Goal: Task Accomplishment & Management: Use online tool/utility

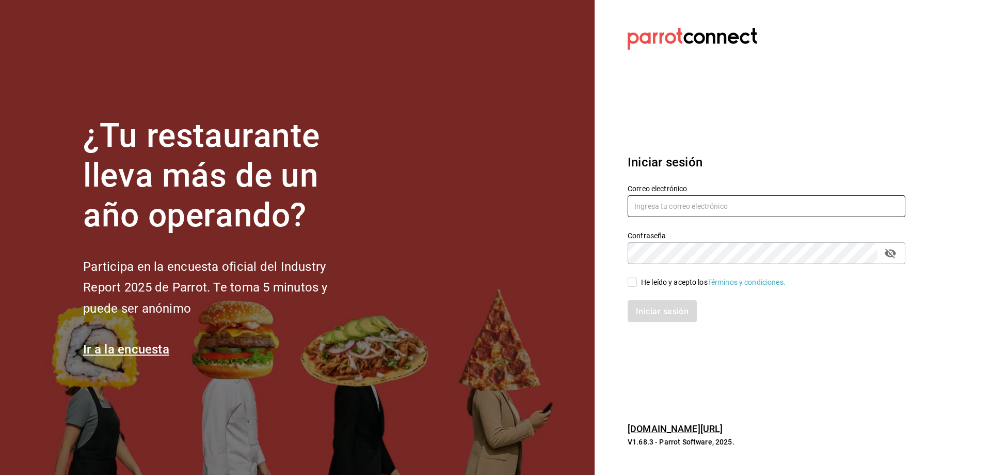
type input "oscar_ahuilar.93@hotmail.com"
click at [634, 282] on input "He leído y acepto los Términos y condiciones." at bounding box center [632, 281] width 9 height 9
checkbox input "true"
click at [654, 312] on font "Iniciar sesión" at bounding box center [663, 311] width 53 height 10
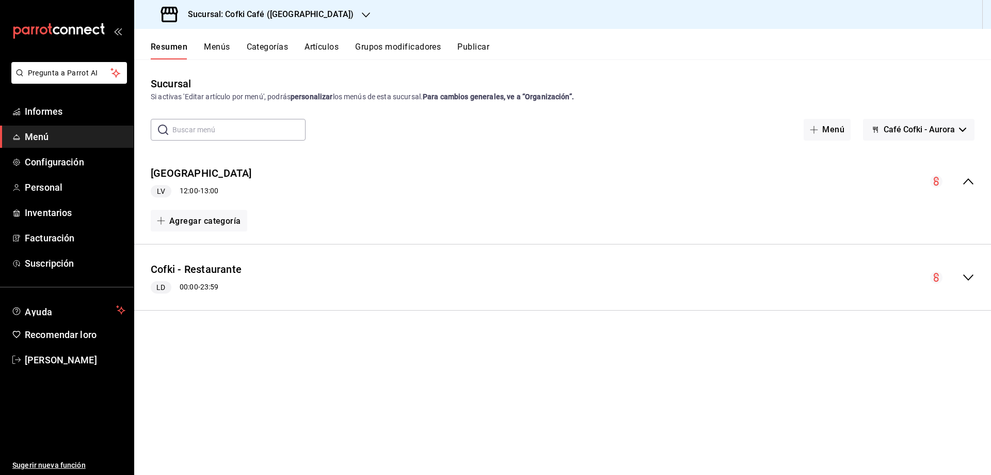
click at [302, 32] on div "Resumen Menús Categorías Artículos Grupos modificadores Publicar" at bounding box center [562, 44] width 857 height 30
click at [329, 14] on div "Sucursal: Cofki Café ([GEOGRAPHIC_DATA])" at bounding box center [259, 14] width 232 height 29
click at [362, 18] on icon "button" at bounding box center [366, 15] width 8 height 8
drag, startPoint x: 224, startPoint y: 49, endPoint x: 217, endPoint y: 70, distance: 22.2
click at [217, 70] on nav "Café Cofki (La Aurora) Café infantil Cofki (MTY)" at bounding box center [211, 56] width 155 height 55
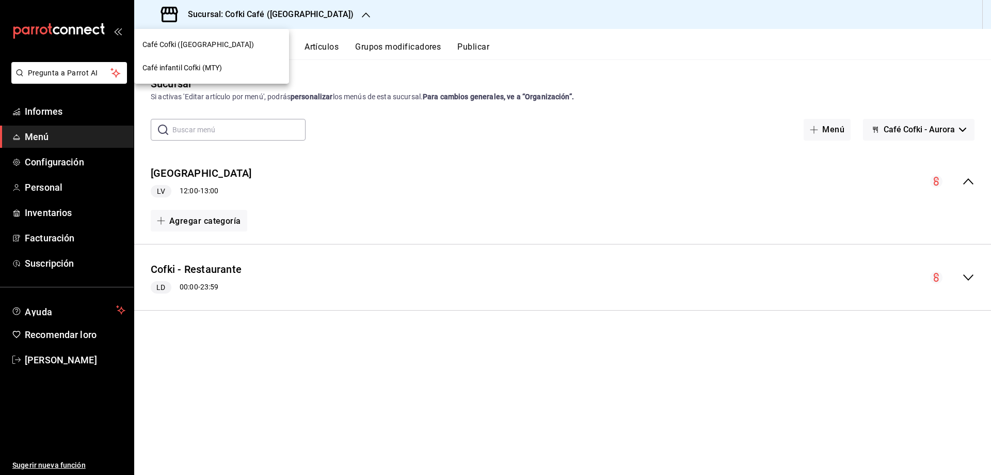
click at [217, 70] on font "Café infantil Cofki (MTY)" at bounding box center [183, 68] width 80 height 8
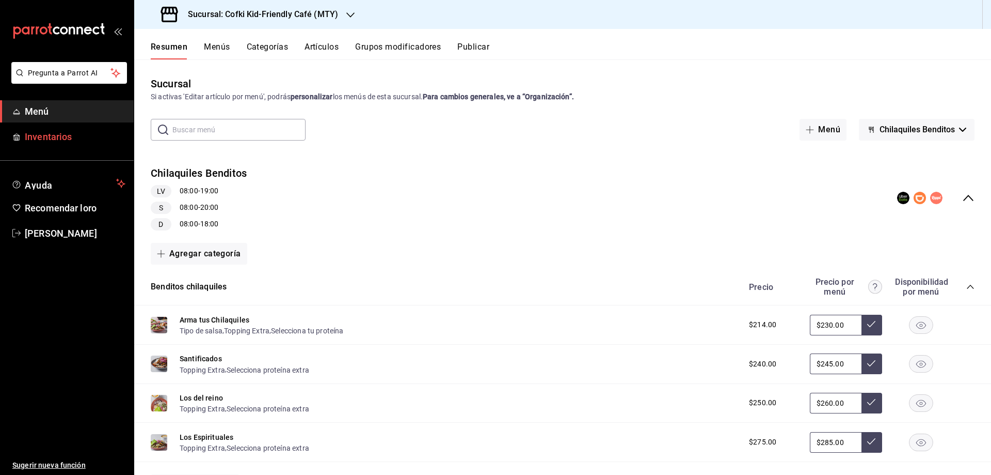
click at [40, 131] on font "Inventarios" at bounding box center [48, 136] width 47 height 11
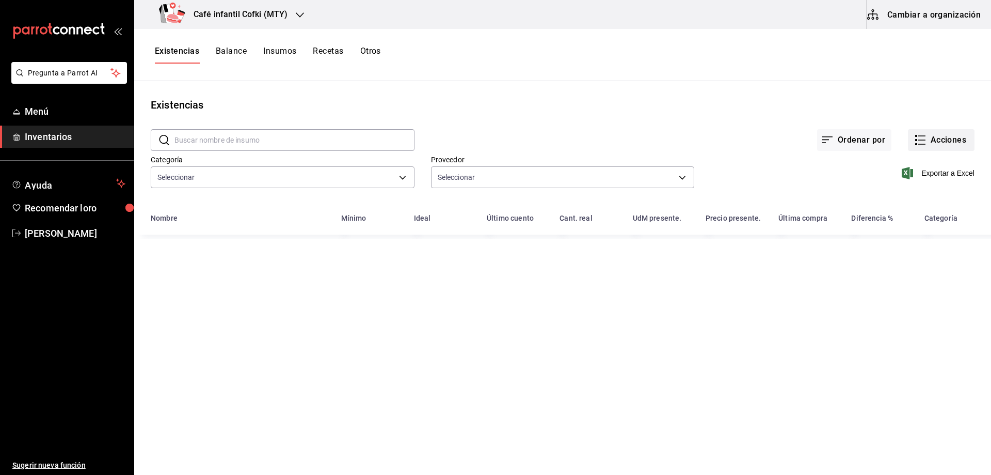
click at [939, 138] on font "Acciones" at bounding box center [949, 140] width 36 height 10
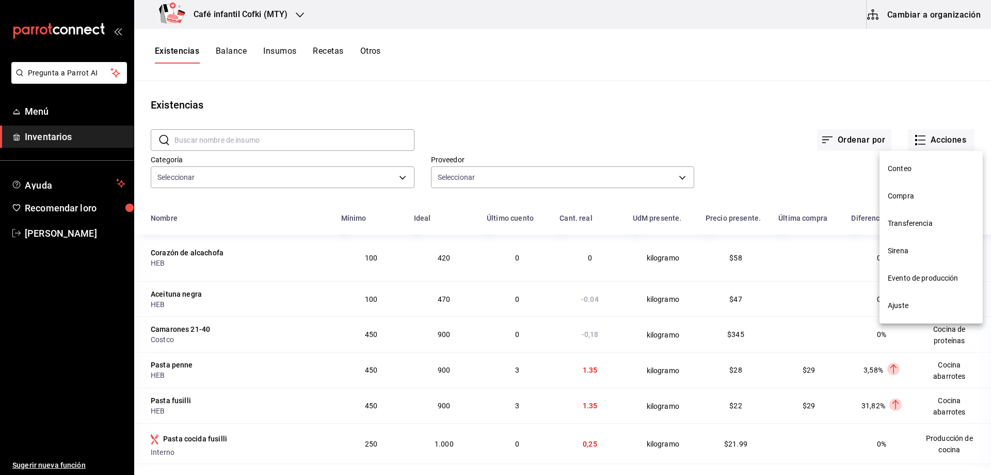
click at [913, 198] on font "Compra" at bounding box center [901, 196] width 26 height 8
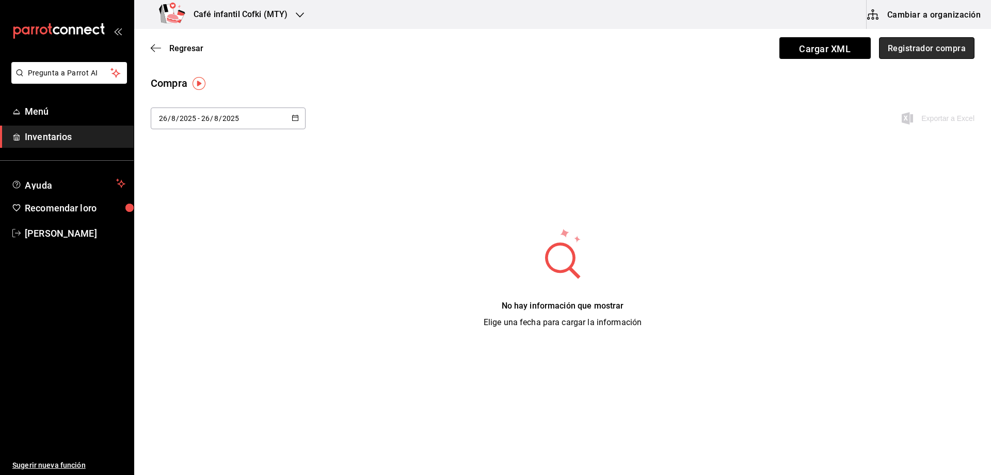
click at [917, 48] on font "Registrador compra" at bounding box center [927, 48] width 78 height 10
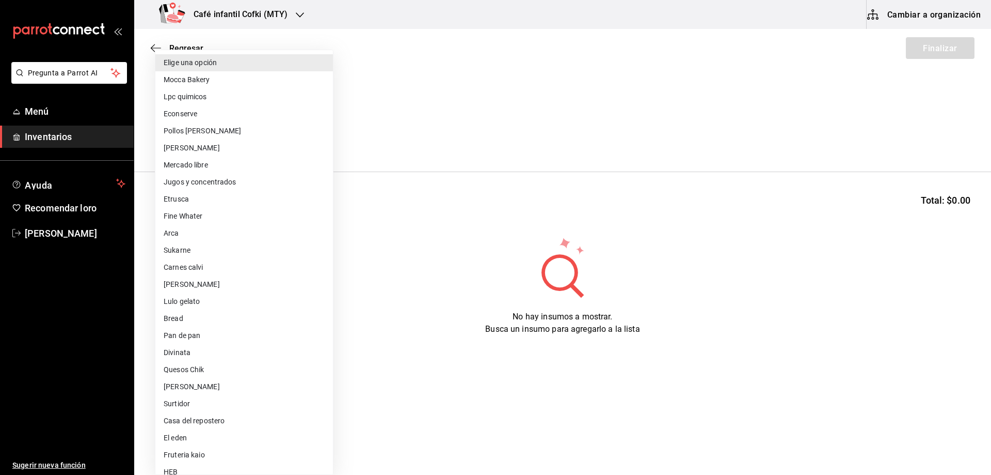
click at [236, 128] on body "Pregunta a Parrot AI Menú Inventarios Ayuda Recomendar loro [PERSON_NAME] Suger…" at bounding box center [495, 208] width 991 height 416
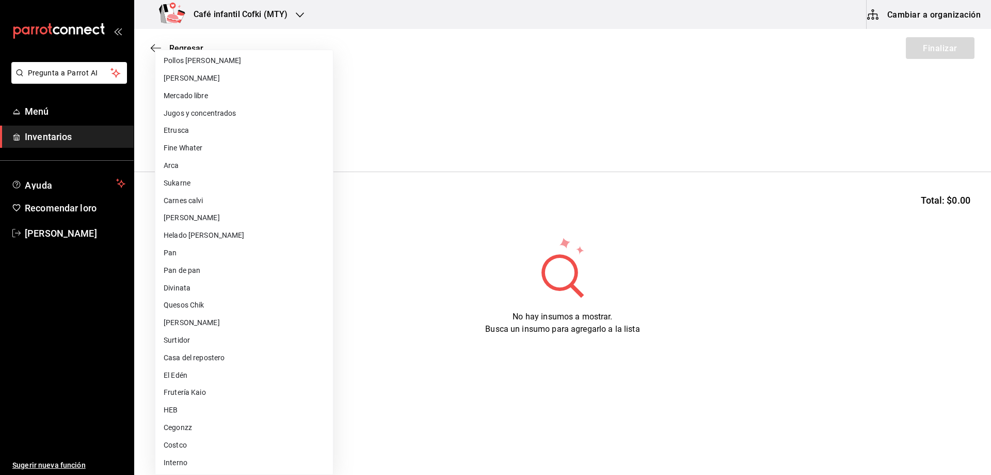
scroll to position [73, 0]
click at [196, 304] on font "Quesos Chik" at bounding box center [184, 304] width 40 height 8
type input "b1c83544-3ef3-406d-bc5d-e63a877f2103"
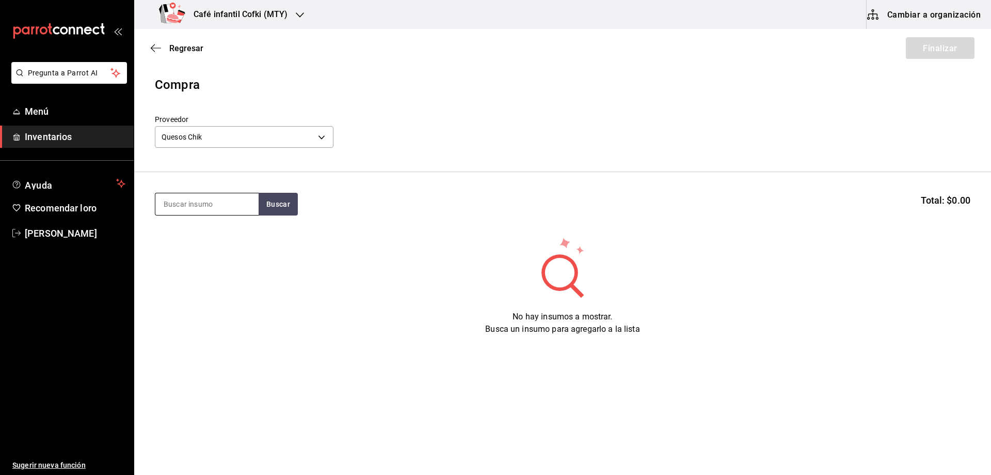
click at [189, 209] on input at bounding box center [206, 204] width 103 height 22
click at [249, 206] on input "quesos" at bounding box center [206, 204] width 103 height 22
type input "quesos"
click at [267, 206] on font "Buscar" at bounding box center [278, 204] width 24 height 8
